Goal: Register for event/course

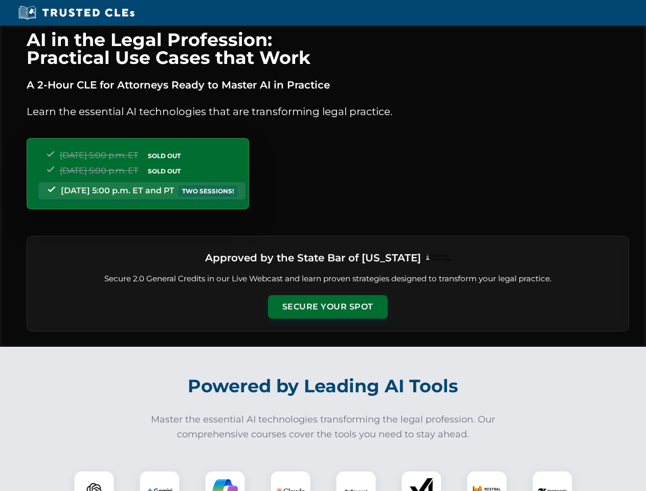
click at [327, 307] on button "Secure Your Spot" at bounding box center [328, 307] width 120 height 24
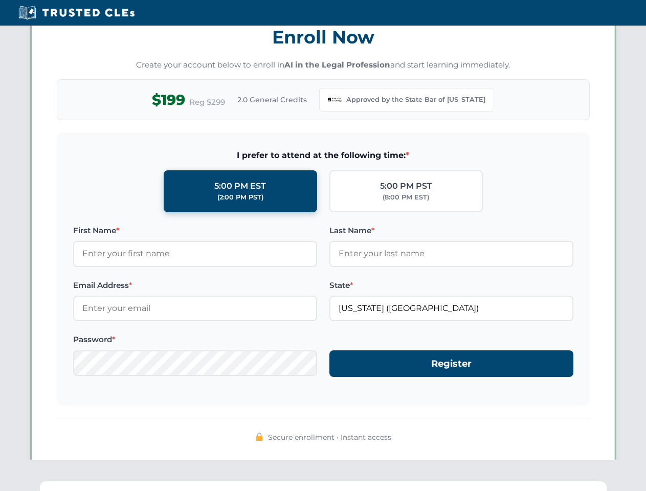
click at [160, 481] on div "AI in the Legal Profession: Practical Use Cases that Work A 2-Hour CLE for Atto…" at bounding box center [323, 339] width 646 height 2385
